Goal: Task Accomplishment & Management: Use online tool/utility

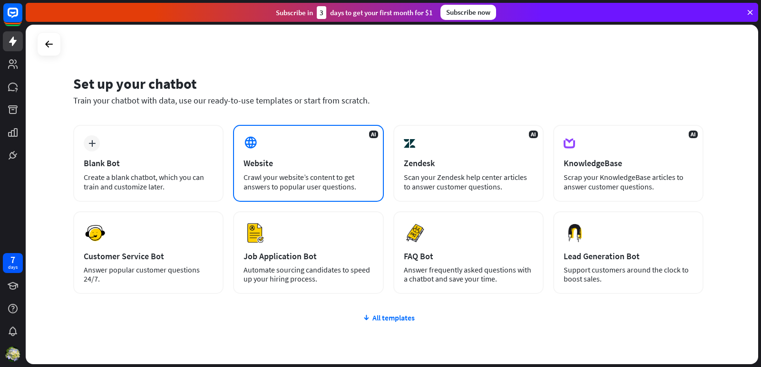
click at [298, 162] on div "Website" at bounding box center [307, 163] width 129 height 11
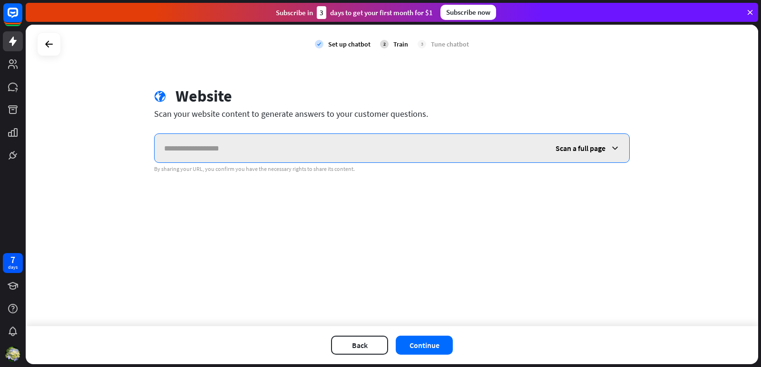
paste input "**********"
type input "**********"
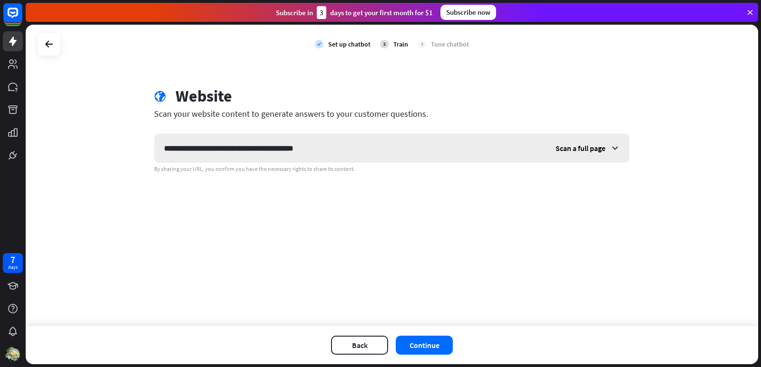
click at [584, 150] on span "Scan a full page" at bounding box center [580, 149] width 50 height 10
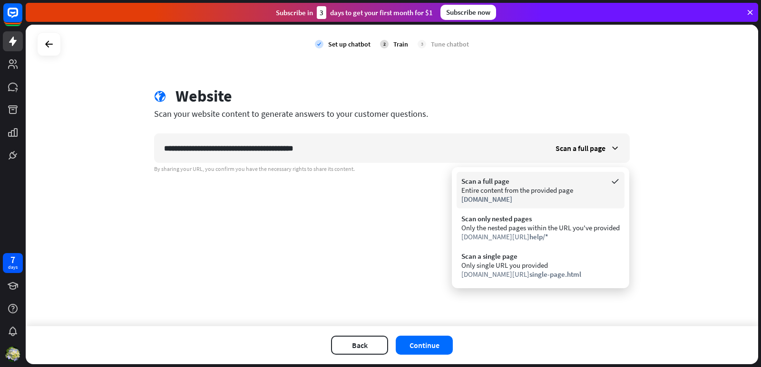
click at [505, 183] on div "Scan a full page" at bounding box center [540, 181] width 158 height 9
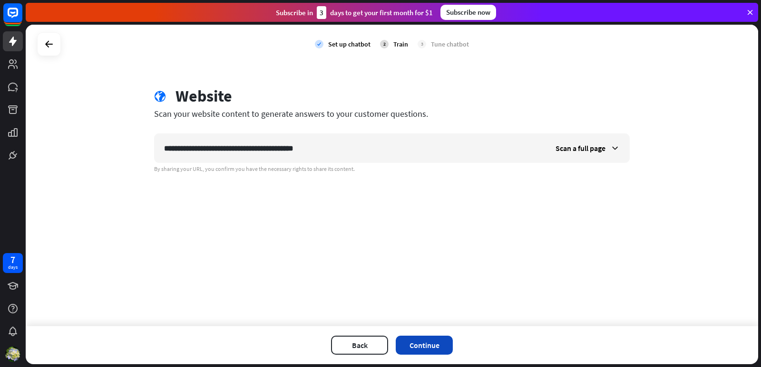
click at [416, 339] on button "Continue" at bounding box center [424, 345] width 57 height 19
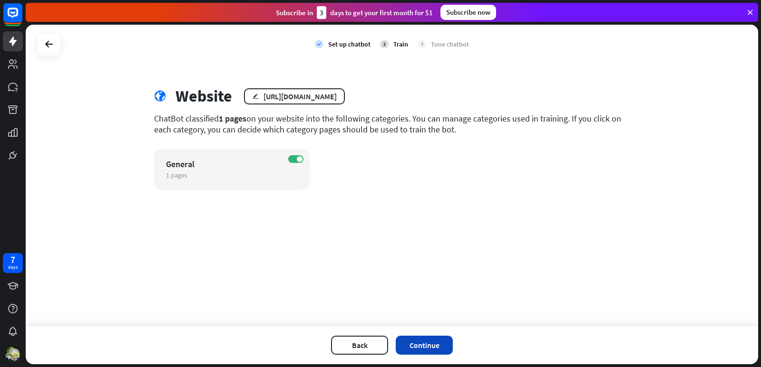
click at [433, 344] on button "Continue" at bounding box center [424, 345] width 57 height 19
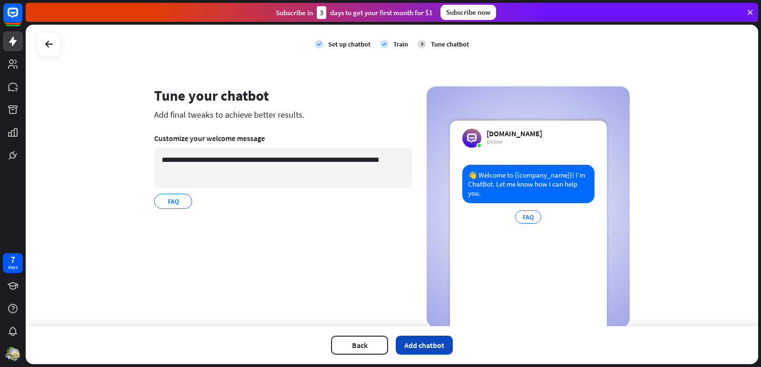
click at [426, 344] on button "Add chatbot" at bounding box center [424, 345] width 57 height 19
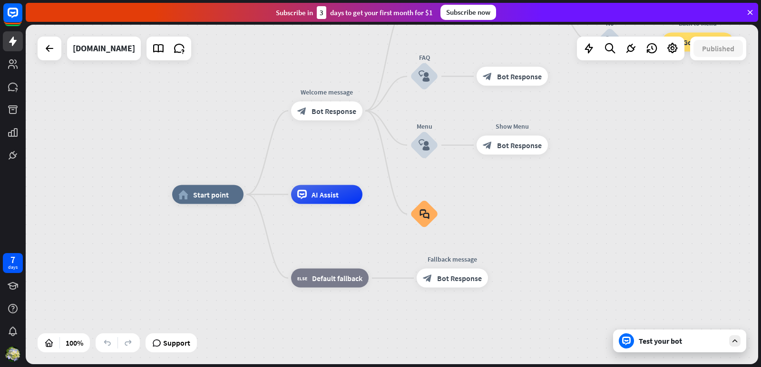
click at [735, 341] on icon at bounding box center [734, 341] width 9 height 9
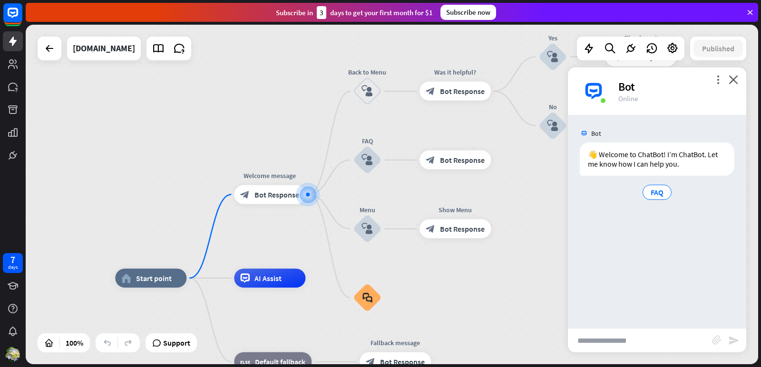
click at [629, 335] on input "text" at bounding box center [640, 341] width 144 height 24
type input "**"
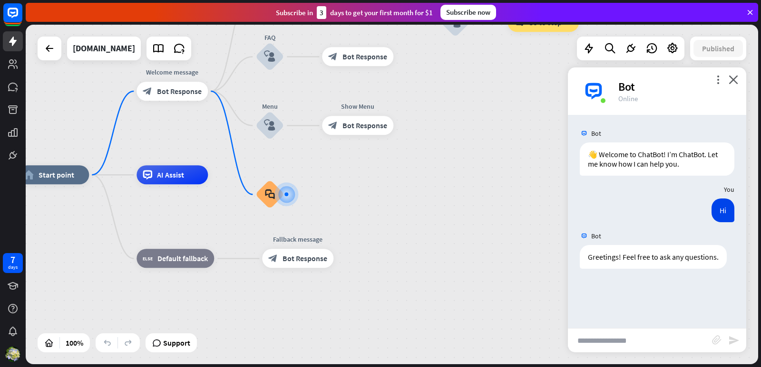
click at [423, 188] on div "home_2 Start point Welcome message block_bot_response Bot Response Back to Menu…" at bounding box center [384, 345] width 732 height 340
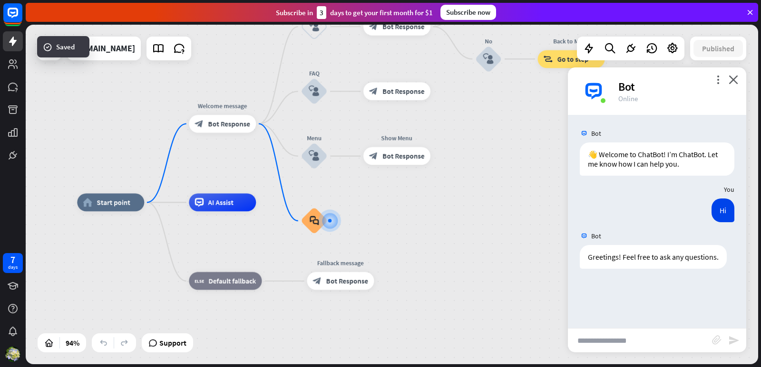
drag, startPoint x: 381, startPoint y: 198, endPoint x: 416, endPoint y: 222, distance: 43.1
click at [416, 222] on div "home_2 Start point Welcome message block_bot_response Bot Response Back to Menu…" at bounding box center [421, 362] width 688 height 319
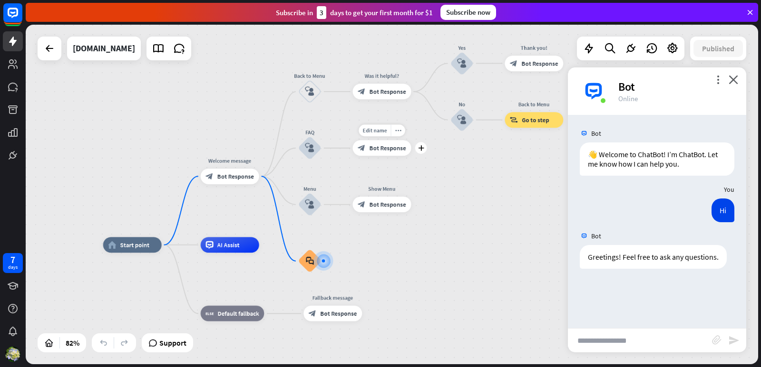
drag, startPoint x: 411, startPoint y: 121, endPoint x: 392, endPoint y: 163, distance: 46.1
click at [392, 156] on div "Edit name more_horiz plus block_bot_response Bot Response" at bounding box center [382, 148] width 58 height 16
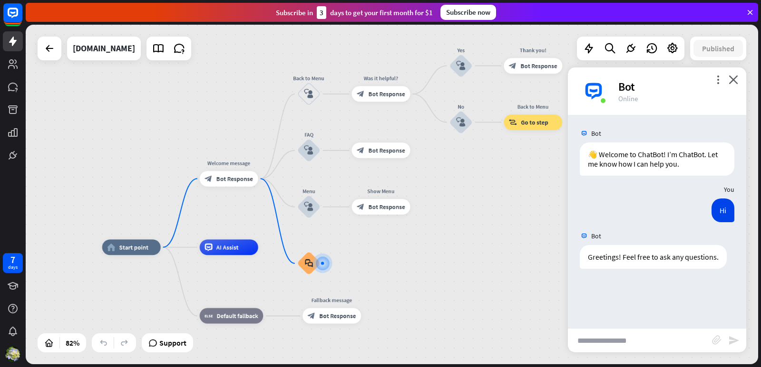
click at [623, 341] on input "text" at bounding box center [640, 341] width 144 height 24
click at [634, 332] on input "text" at bounding box center [640, 341] width 144 height 24
type input "**********"
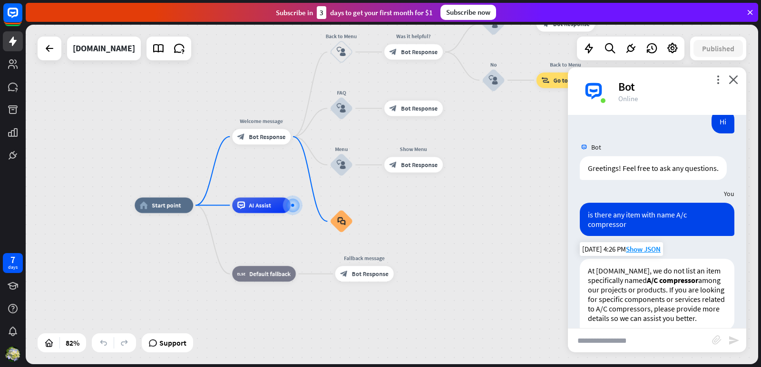
scroll to position [115, 0]
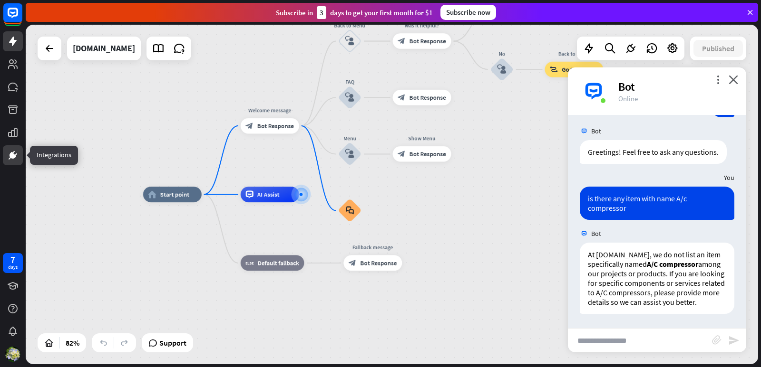
click at [15, 152] on icon at bounding box center [12, 155] width 11 height 11
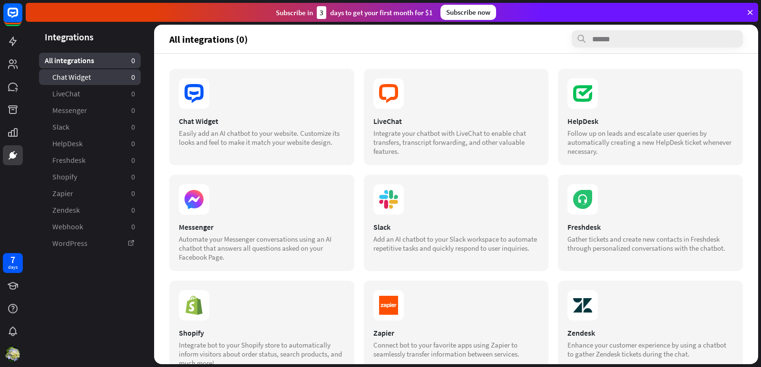
click at [86, 80] on span "Chat Widget" at bounding box center [71, 77] width 39 height 10
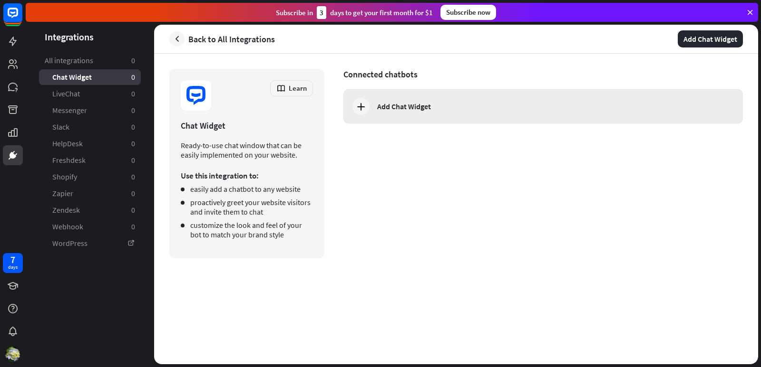
click at [396, 109] on div "Add Chat Widget" at bounding box center [404, 107] width 54 height 10
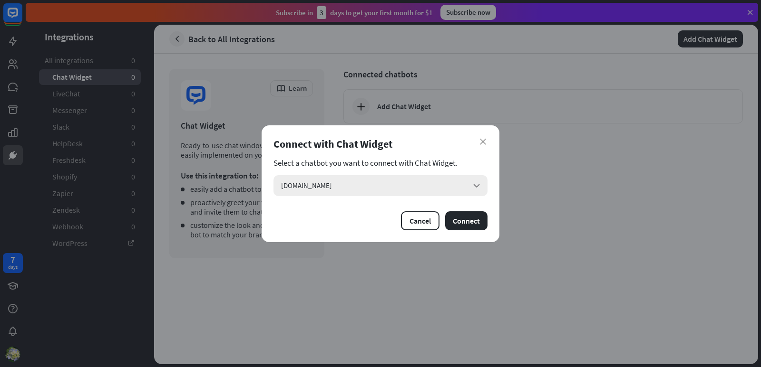
click at [447, 187] on div "[DOMAIN_NAME] arrow_down" at bounding box center [380, 185] width 214 height 21
click at [750, 161] on div "close Connect with Chat Widget Select a chatbot you want to connect with Chat W…" at bounding box center [380, 183] width 761 height 367
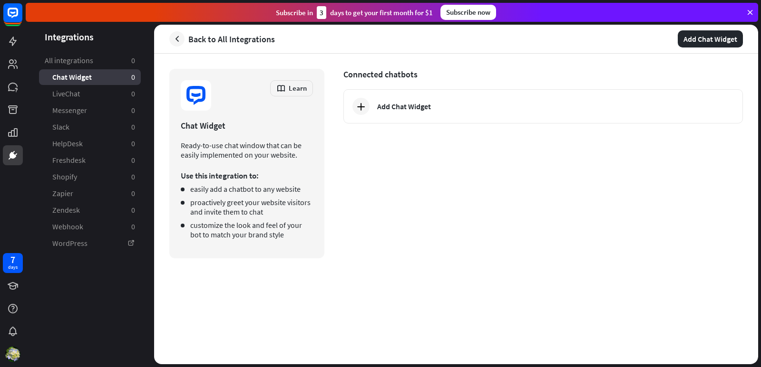
click at [491, 14] on div "Subscribe now" at bounding box center [468, 12] width 56 height 15
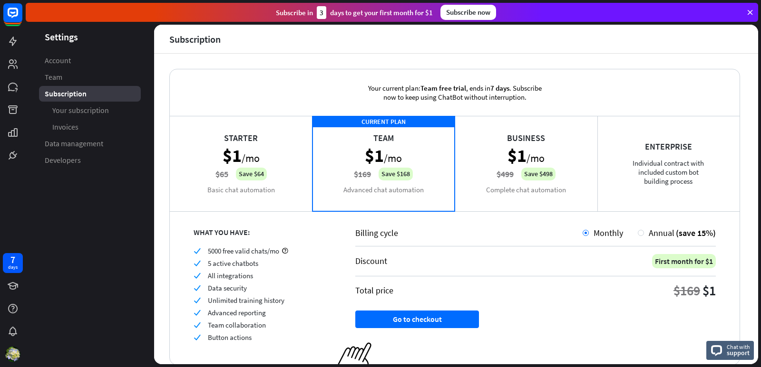
click at [483, 163] on div "Business $1 /mo $499 Save $498 Complete chat automation" at bounding box center [525, 163] width 143 height 95
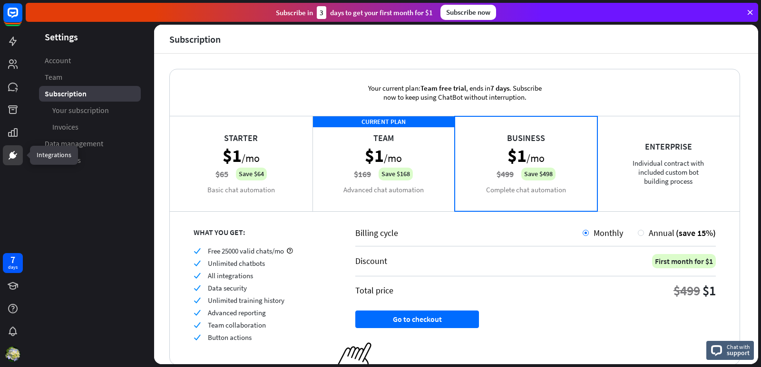
click at [14, 150] on icon at bounding box center [12, 155] width 11 height 11
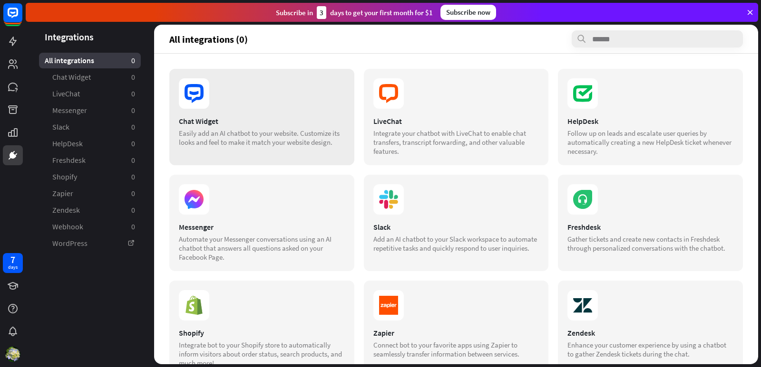
click at [236, 96] on section at bounding box center [262, 93] width 166 height 30
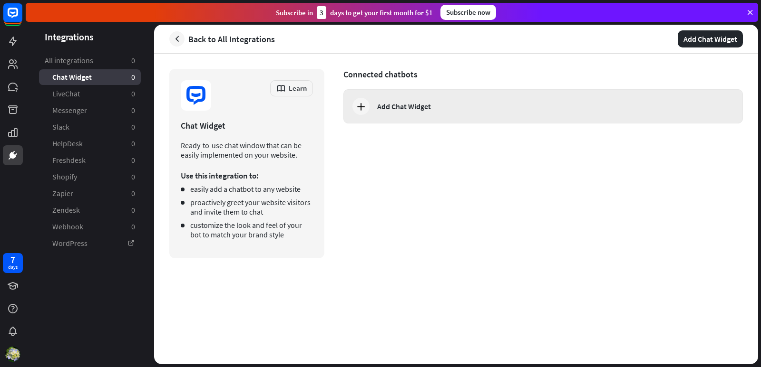
click at [416, 104] on div "Add Chat Widget" at bounding box center [404, 107] width 54 height 10
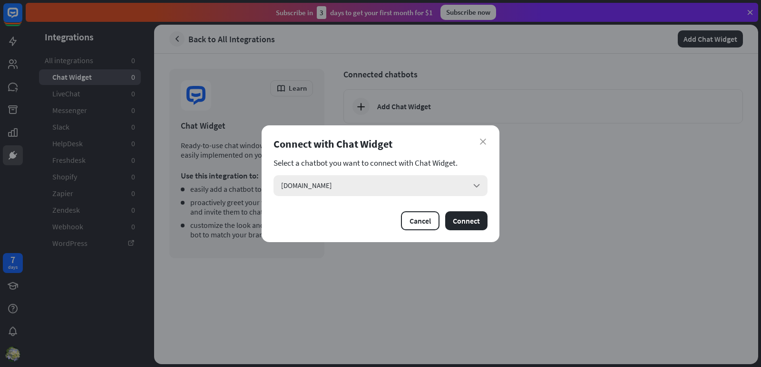
click at [360, 186] on div "[DOMAIN_NAME] arrow_down" at bounding box center [380, 185] width 214 height 21
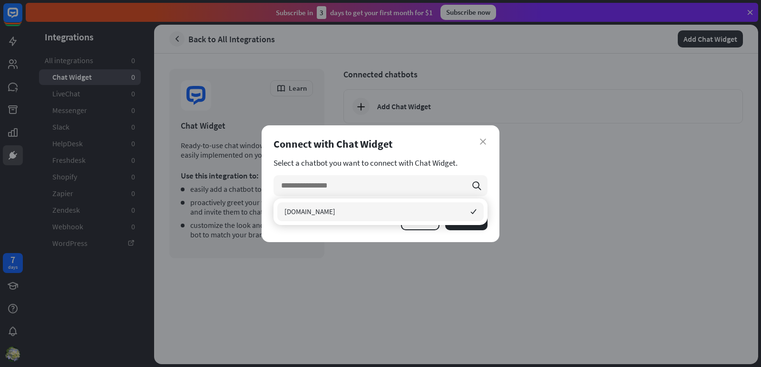
click at [359, 212] on div "[DOMAIN_NAME] checked" at bounding box center [380, 212] width 206 height 19
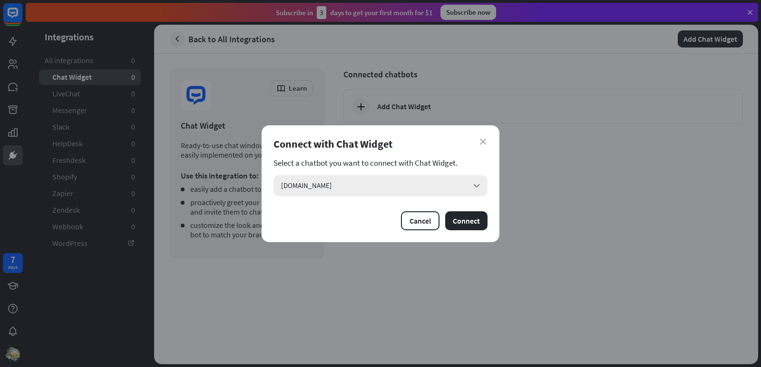
click at [471, 185] on div "[DOMAIN_NAME] arrow_down" at bounding box center [380, 185] width 214 height 21
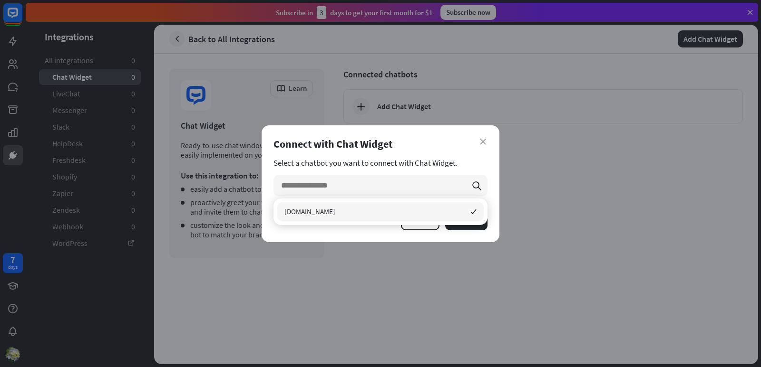
paste input "**********"
type input "**********"
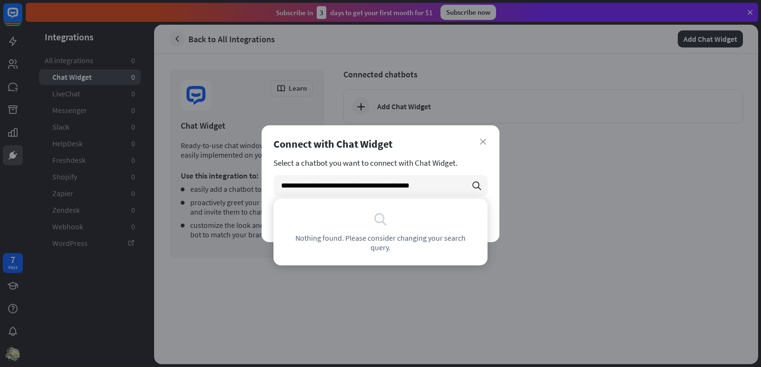
drag, startPoint x: 444, startPoint y: 184, endPoint x: 0, endPoint y: 151, distance: 445.3
click at [0, 151] on div "**********" at bounding box center [380, 183] width 761 height 367
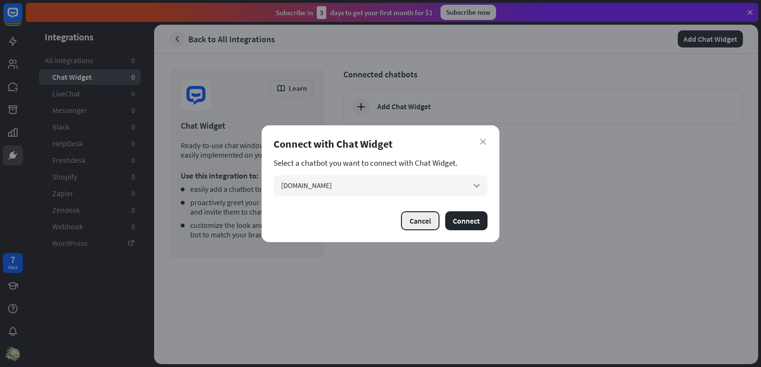
click at [427, 220] on button "Cancel" at bounding box center [420, 221] width 39 height 19
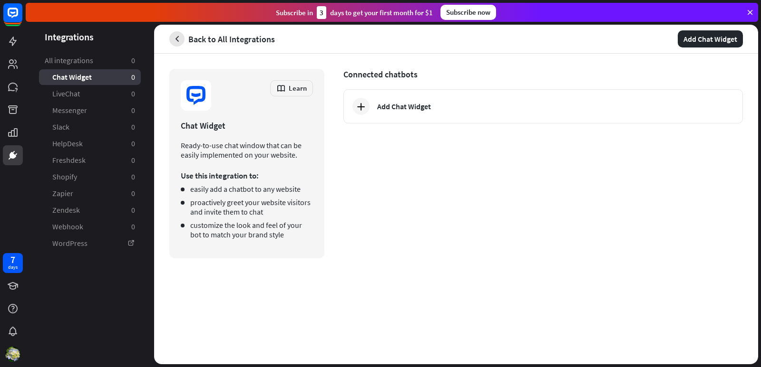
click at [175, 39] on icon "button" at bounding box center [177, 39] width 10 height 10
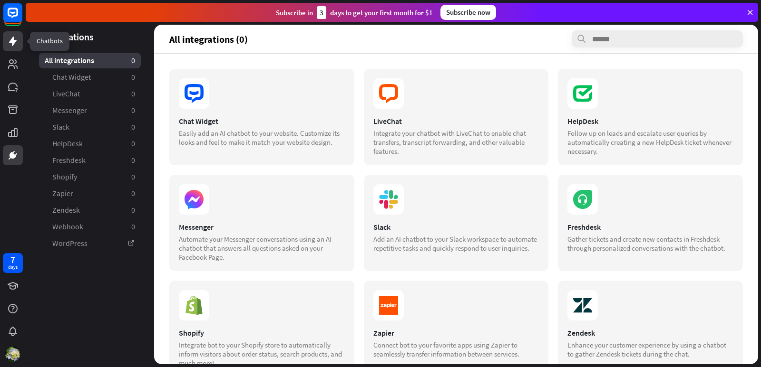
click at [14, 39] on icon at bounding box center [13, 42] width 8 height 10
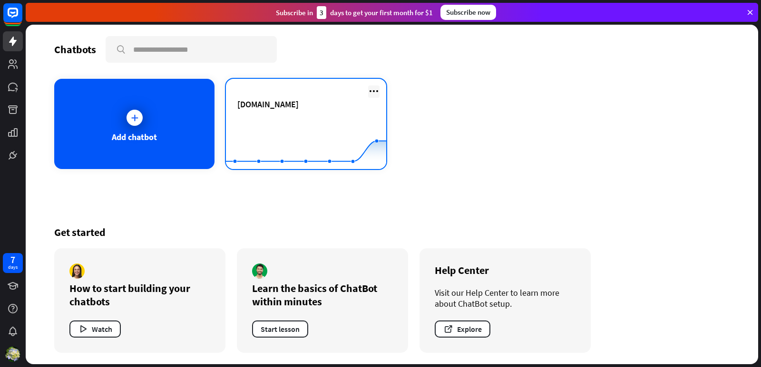
click at [374, 93] on icon at bounding box center [373, 91] width 11 height 11
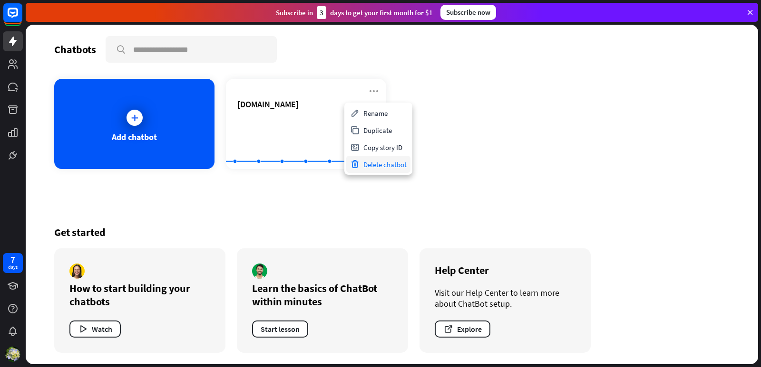
click at [379, 165] on div "Delete chatbot" at bounding box center [378, 164] width 64 height 17
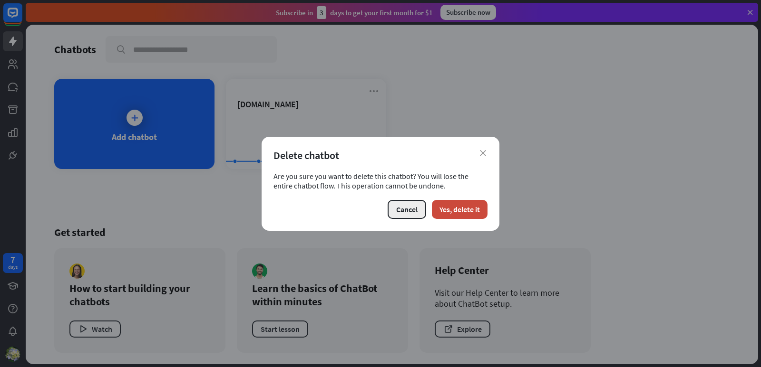
click at [395, 209] on button "Cancel" at bounding box center [406, 209] width 39 height 19
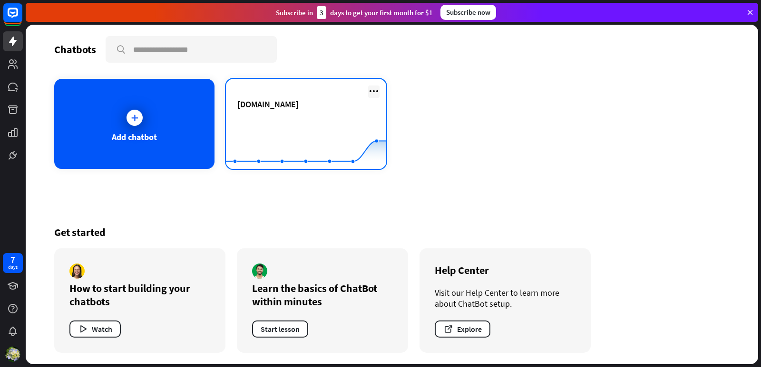
click at [375, 90] on icon at bounding box center [373, 91] width 11 height 11
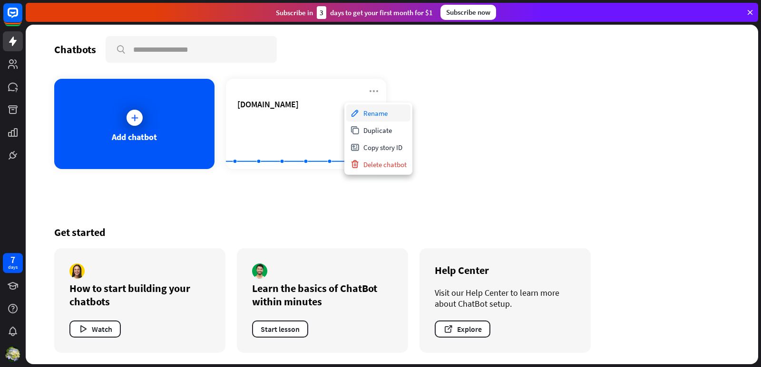
click at [380, 110] on div "Rename" at bounding box center [378, 113] width 64 height 17
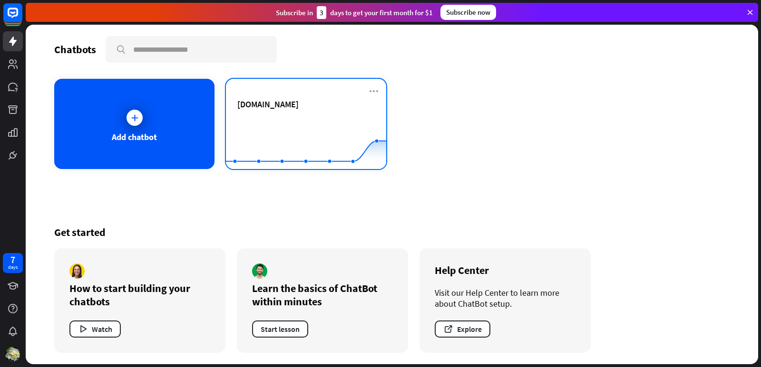
click at [348, 100] on div "[DOMAIN_NAME]" at bounding box center [305, 104] width 137 height 11
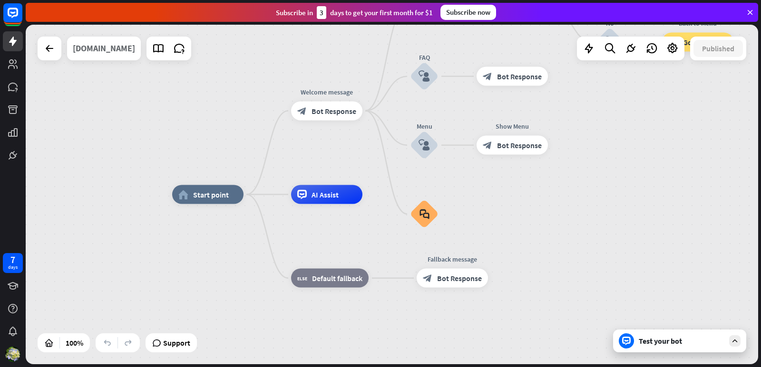
click at [106, 44] on div "[DOMAIN_NAME]" at bounding box center [104, 49] width 62 height 24
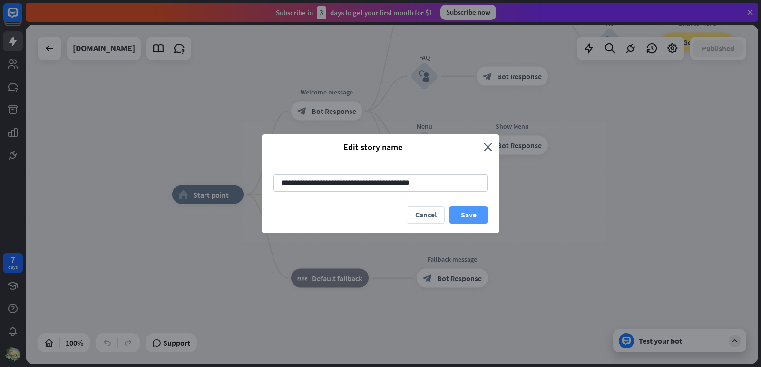
type input "**********"
click at [462, 215] on button "Save" at bounding box center [468, 215] width 38 height 18
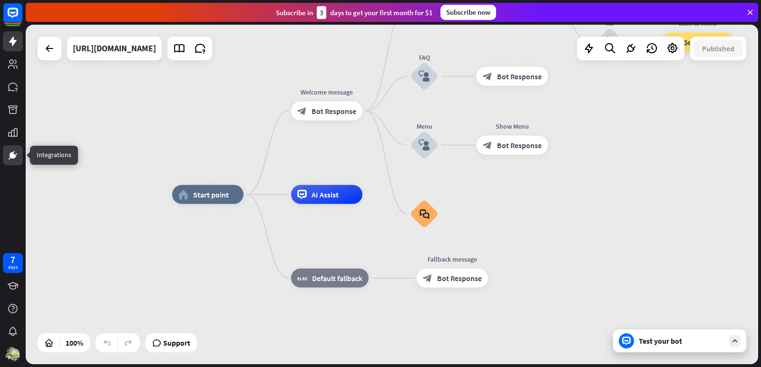
click at [8, 154] on icon at bounding box center [12, 155] width 11 height 11
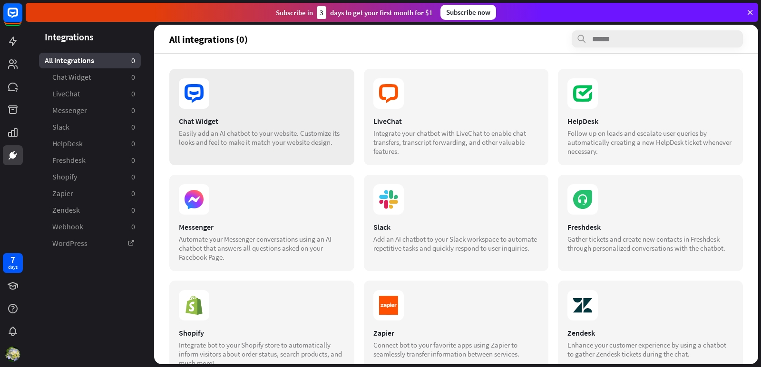
click at [231, 114] on div "Chat Widget Easily add an AI chatbot to your website. Customize its looks and f…" at bounding box center [261, 117] width 185 height 96
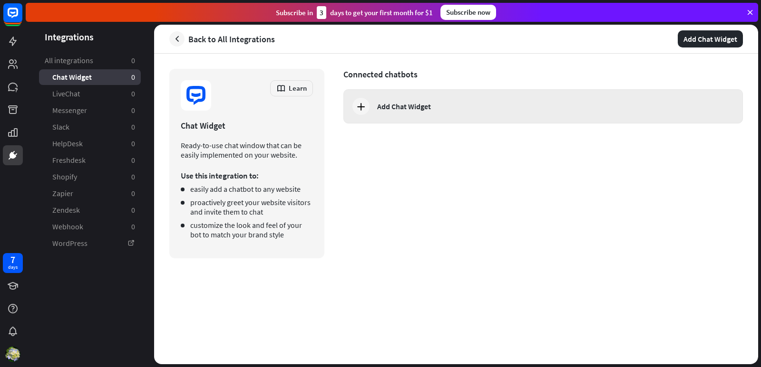
click at [390, 104] on div "Add Chat Widget" at bounding box center [404, 107] width 54 height 10
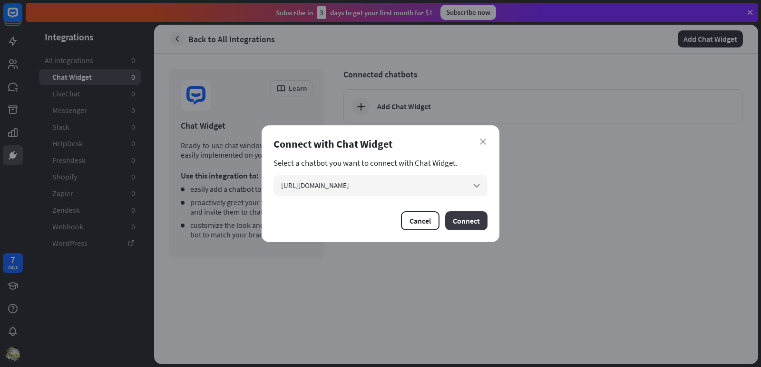
click at [467, 227] on button "Connect" at bounding box center [466, 221] width 42 height 19
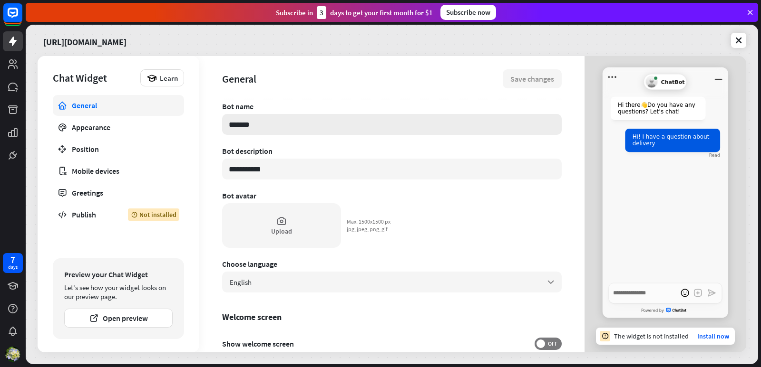
click at [261, 125] on input "*******" at bounding box center [391, 124] width 339 height 21
drag, startPoint x: 267, startPoint y: 127, endPoint x: 208, endPoint y: 119, distance: 60.0
click at [208, 119] on div "**********" at bounding box center [391, 204] width 385 height 297
type textarea "*"
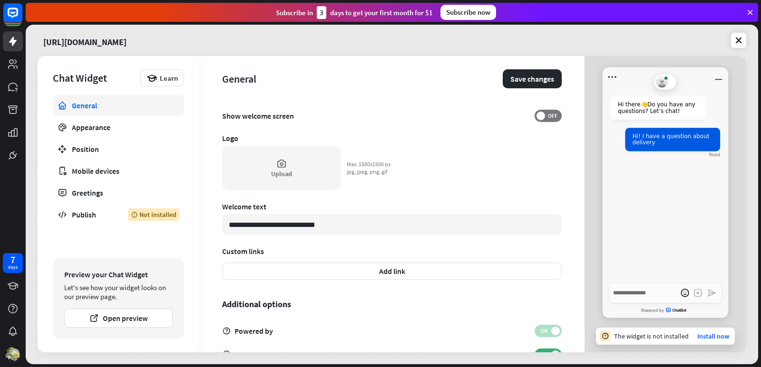
scroll to position [259, 0]
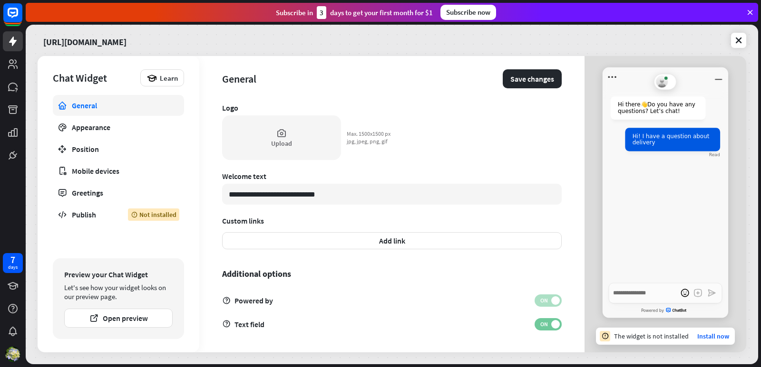
click at [551, 323] on span at bounding box center [555, 324] width 9 height 9
click at [546, 323] on span "OFF" at bounding box center [552, 325] width 15 height 8
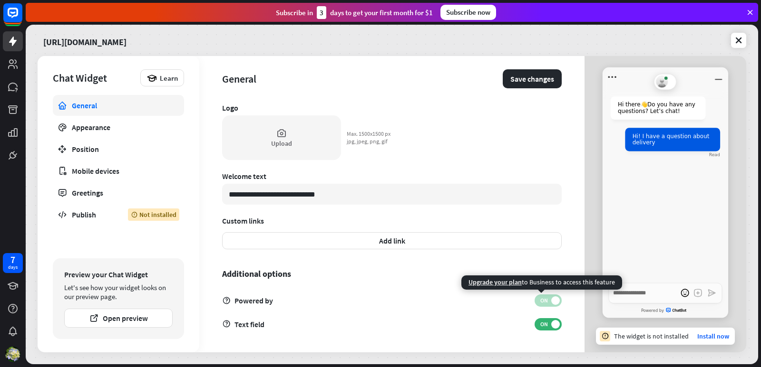
click at [540, 302] on span "ON" at bounding box center [543, 301] width 15 height 8
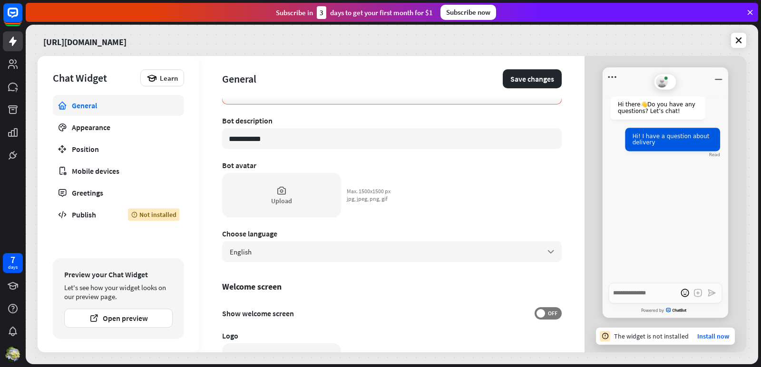
scroll to position [0, 0]
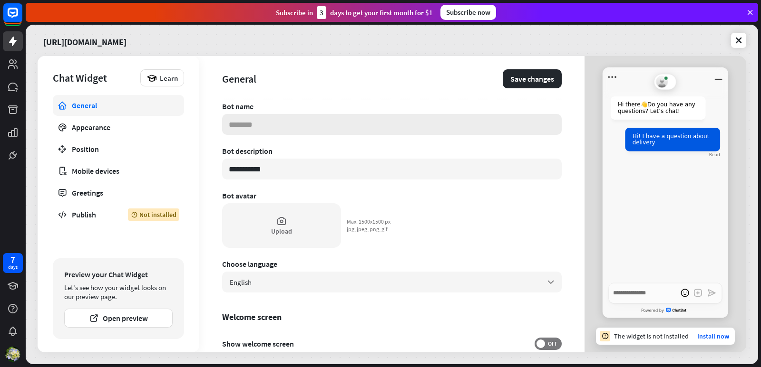
click at [309, 126] on input at bounding box center [391, 124] width 339 height 21
type textarea "*"
type input "*"
type textarea "*"
type input "**"
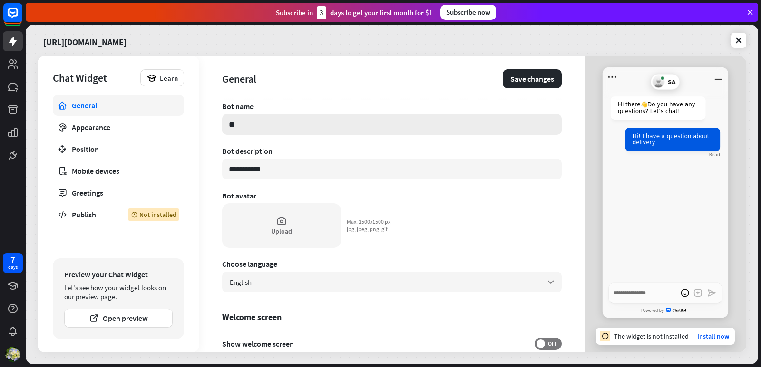
type textarea "*"
type input "***"
click at [525, 74] on button "Save changes" at bounding box center [531, 78] width 59 height 19
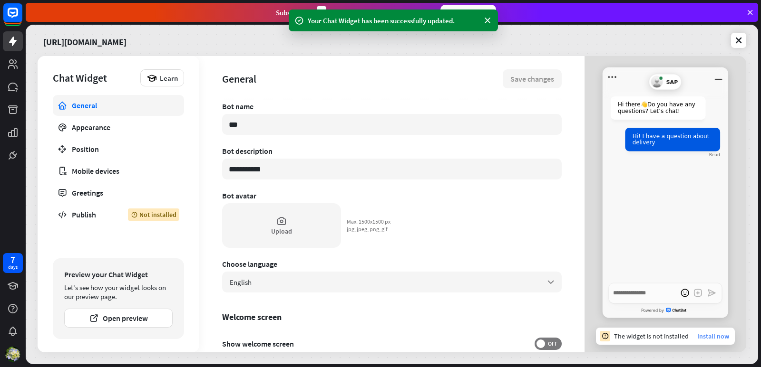
click at [715, 337] on link "Install now" at bounding box center [713, 336] width 32 height 9
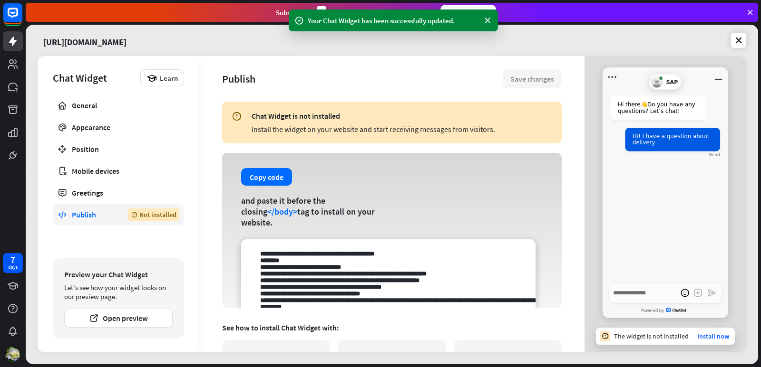
scroll to position [57, 0]
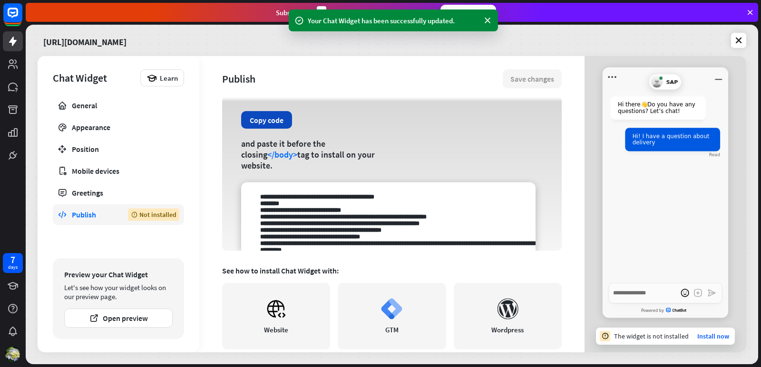
click at [274, 124] on button "Copy code" at bounding box center [266, 120] width 51 height 18
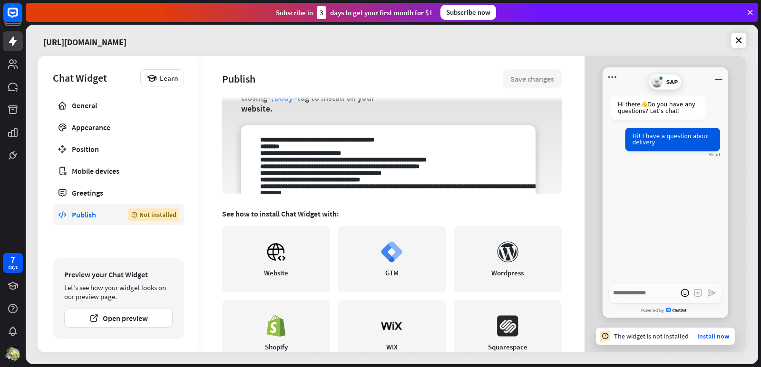
scroll to position [171, 0]
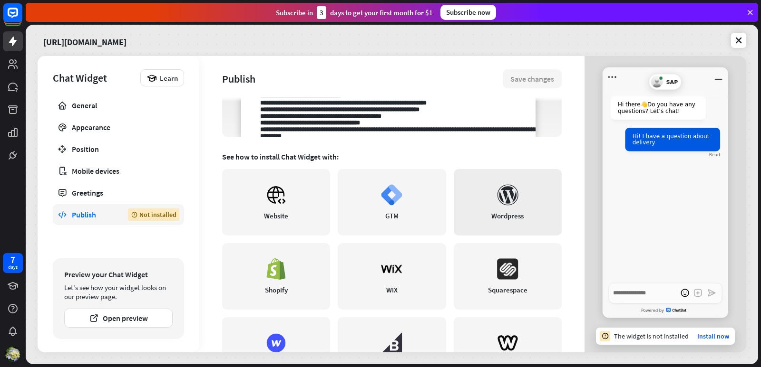
click at [497, 193] on icon at bounding box center [507, 194] width 21 height 21
click at [515, 202] on link "Wordpress" at bounding box center [508, 202] width 108 height 67
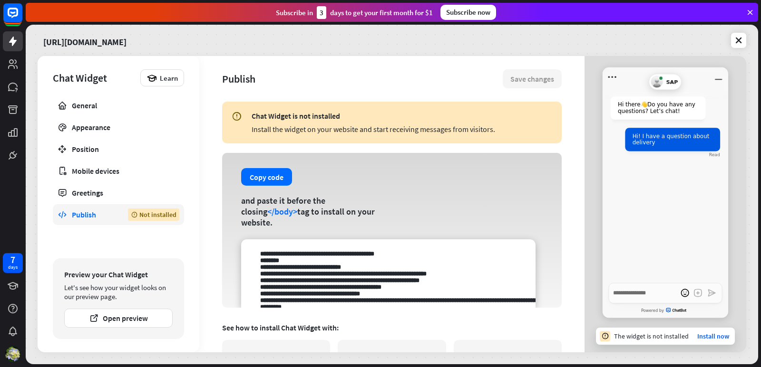
type textarea "*"
